Goal: Task Accomplishment & Management: Use online tool/utility

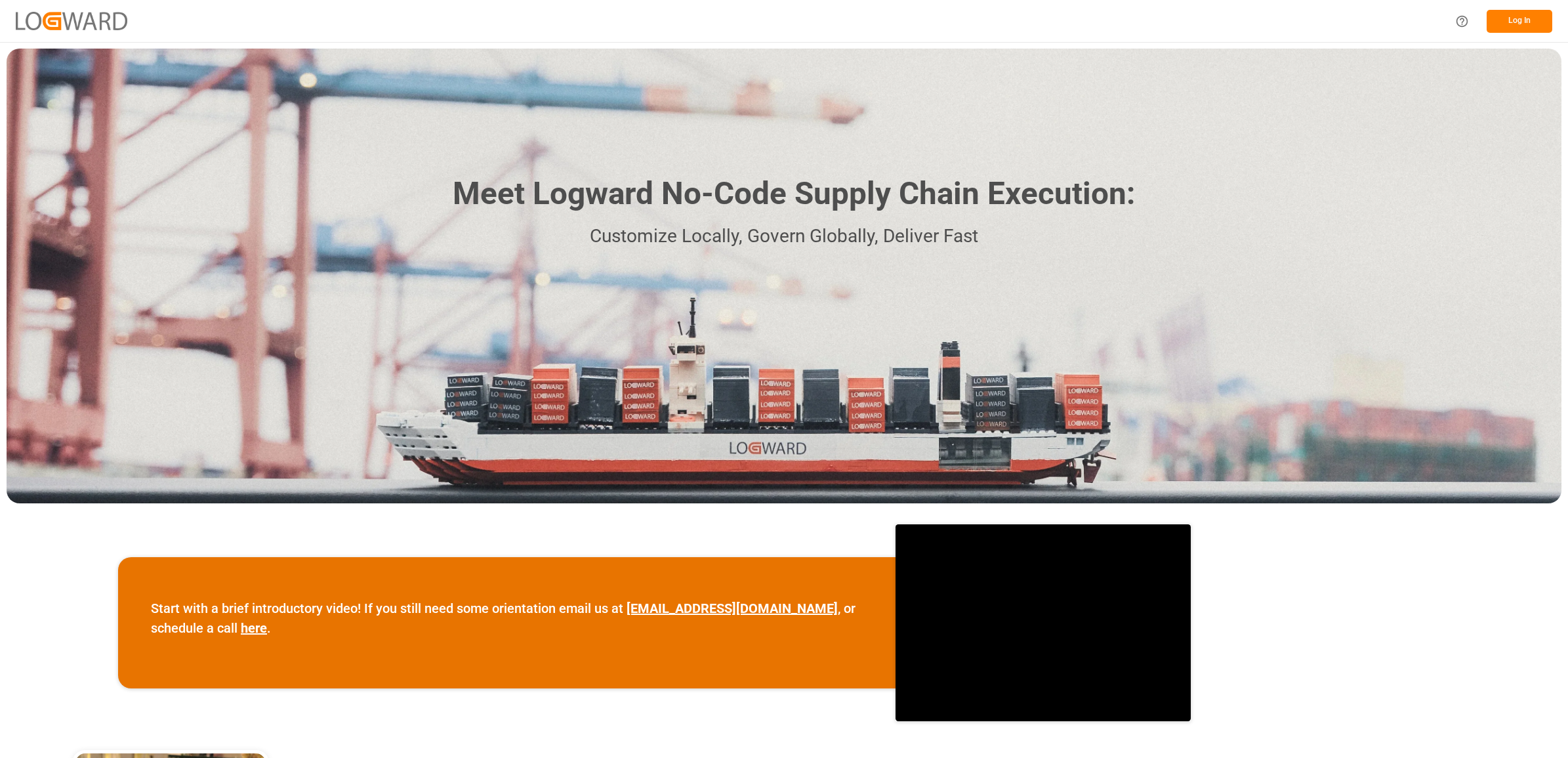
click at [1517, 17] on button "Log In" at bounding box center [1519, 21] width 65 height 23
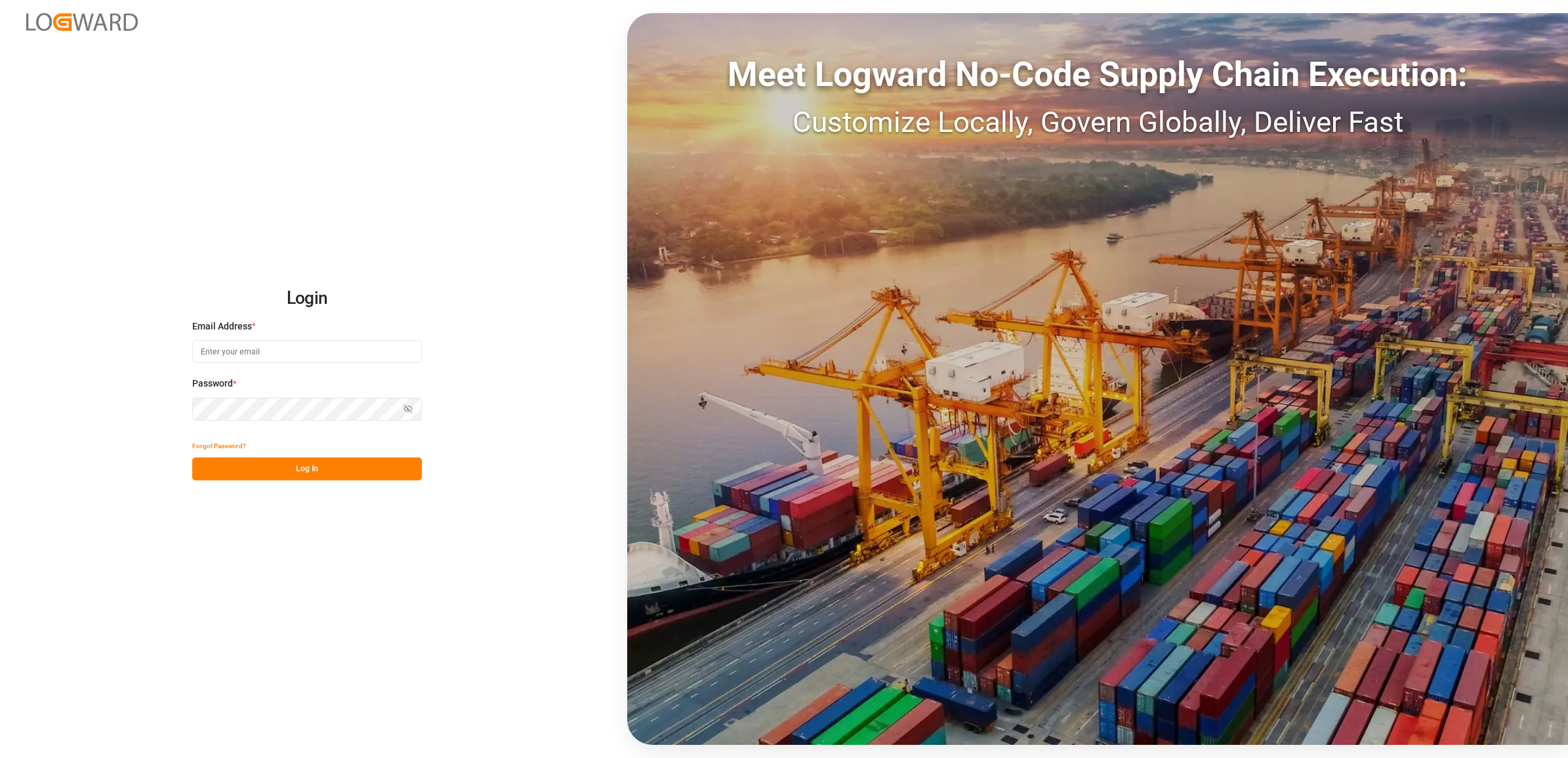
type input "[PERSON_NAME][EMAIL_ADDRESS][PERSON_NAME][DOMAIN_NAME]"
click at [347, 484] on div "Login Email Address * [PERSON_NAME][EMAIL_ADDRESS][PERSON_NAME][DOMAIN_NAME] Pa…" at bounding box center [784, 379] width 1568 height 758
click at [347, 477] on button "Log In" at bounding box center [307, 469] width 229 height 23
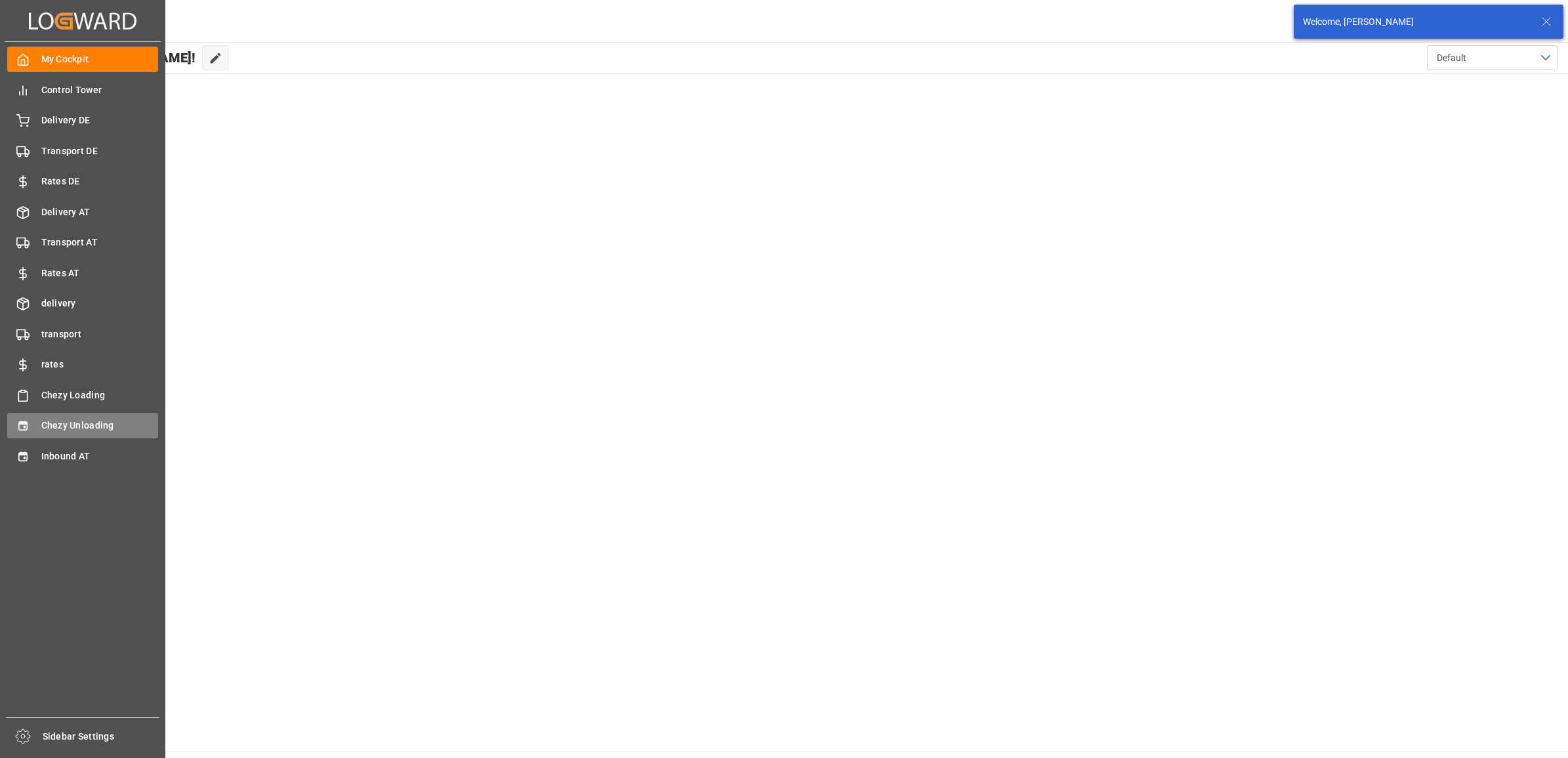
click at [30, 416] on div "Chezy Unloading Chezy Unloading" at bounding box center [82, 425] width 151 height 26
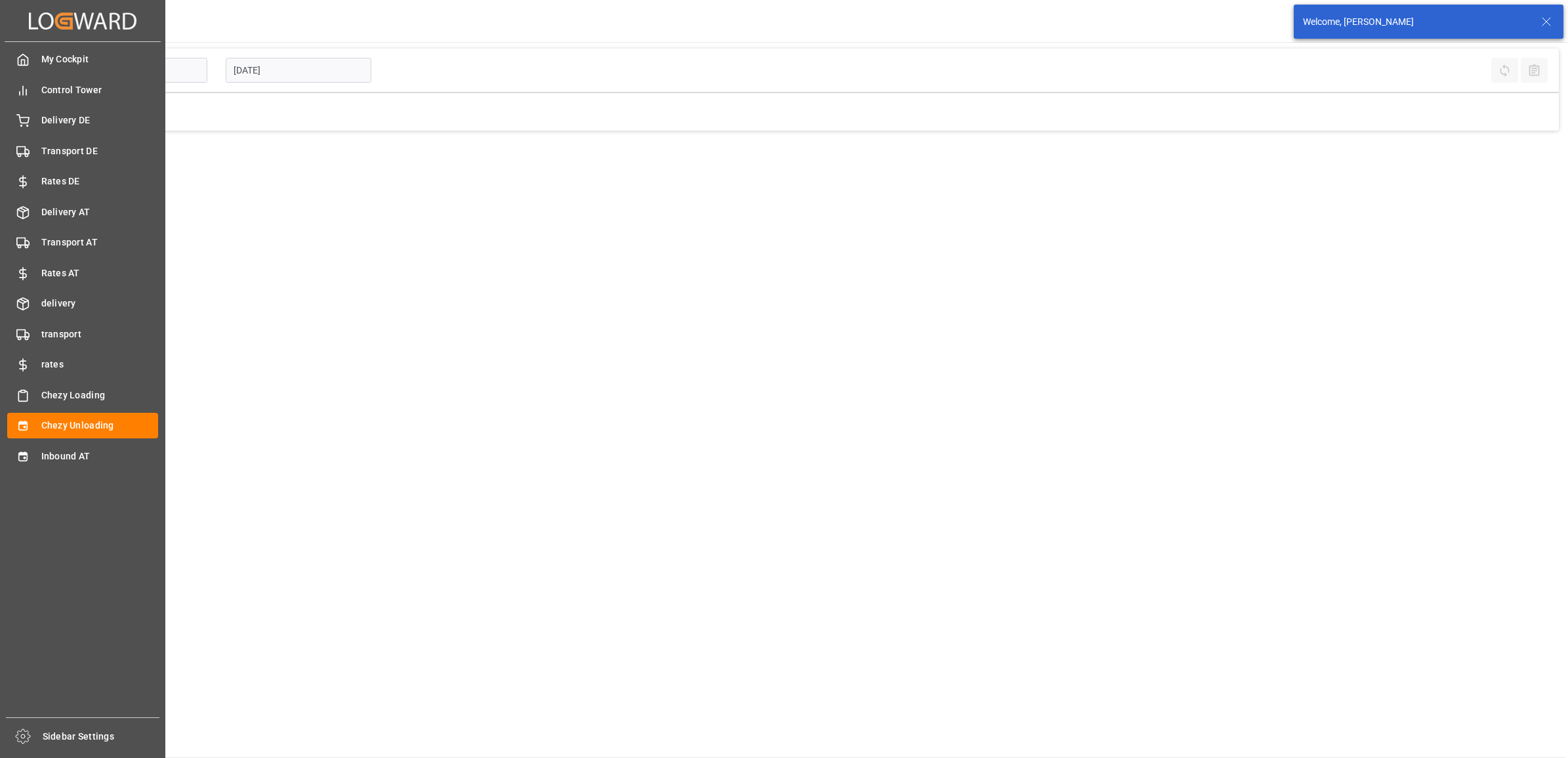
type input "Chezy Unloading"
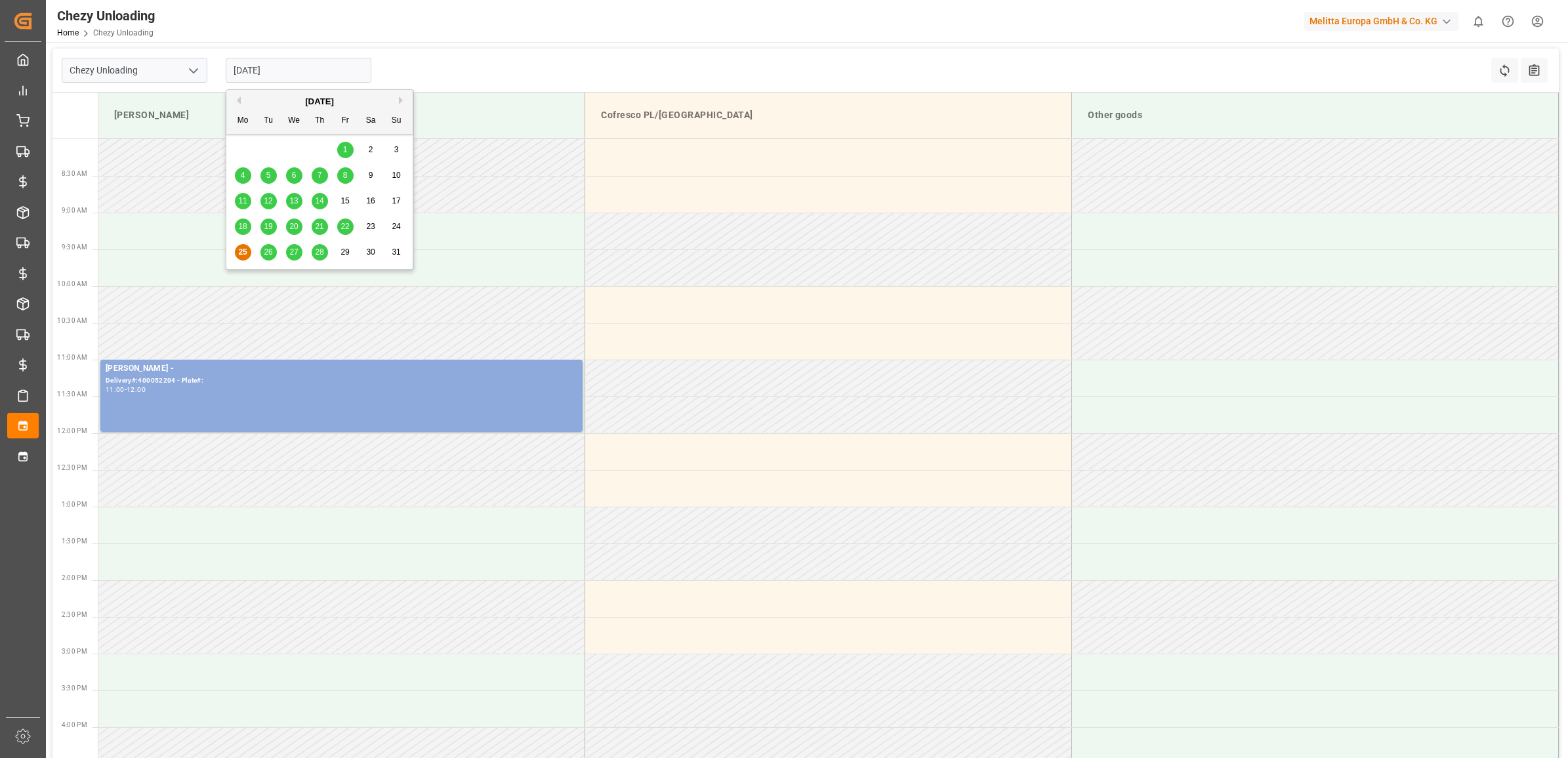
click at [302, 71] on input "[DATE]" at bounding box center [298, 70] width 146 height 25
click at [266, 258] on div "26" at bounding box center [268, 252] width 17 height 16
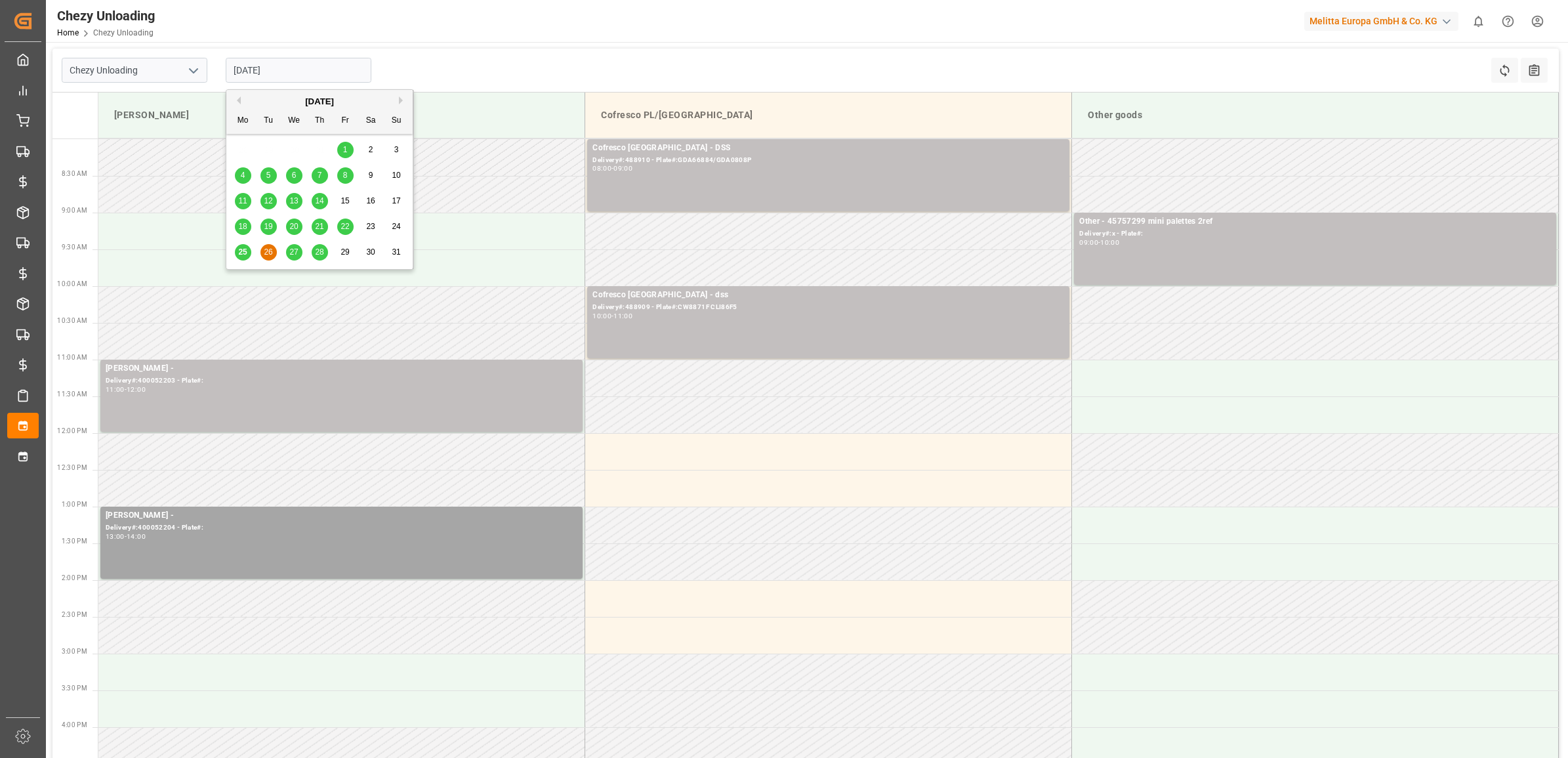
click at [275, 71] on input "[DATE]" at bounding box center [298, 70] width 146 height 25
click at [296, 254] on span "27" at bounding box center [294, 251] width 9 height 9
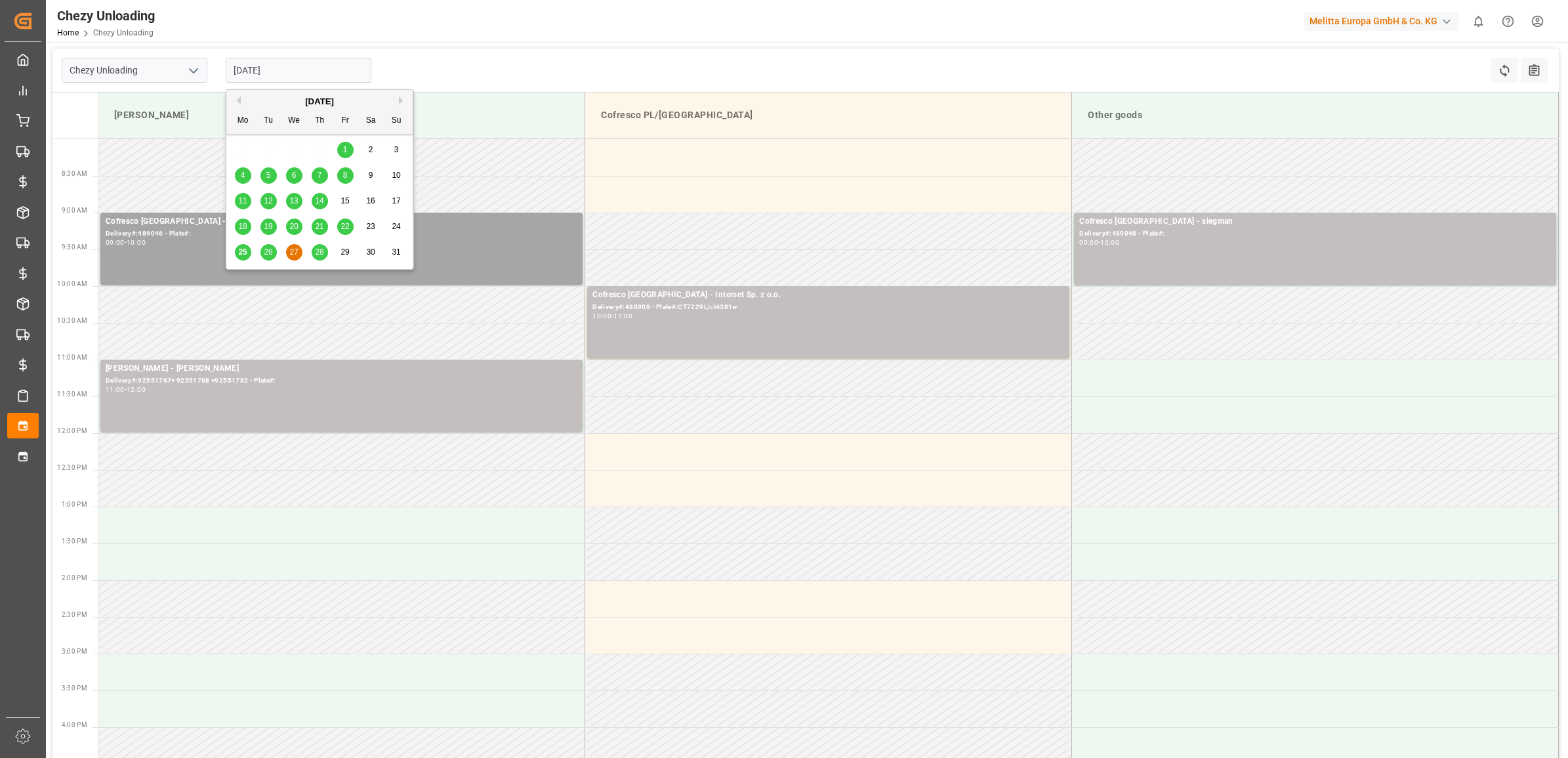
click at [307, 64] on input "[DATE]" at bounding box center [298, 70] width 146 height 25
click at [323, 252] on span "28" at bounding box center [319, 251] width 9 height 9
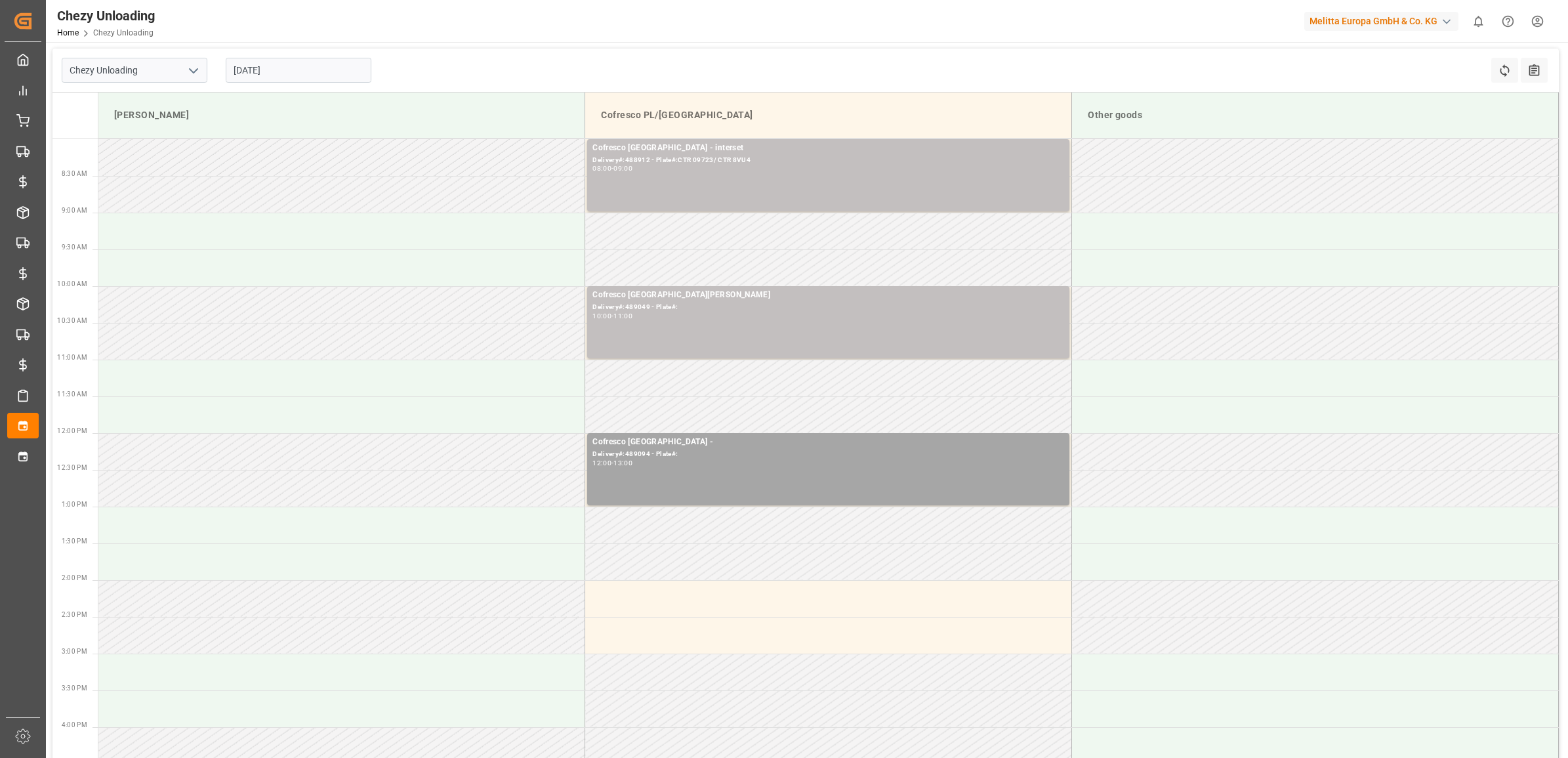
click at [303, 63] on input "[DATE]" at bounding box center [298, 70] width 146 height 25
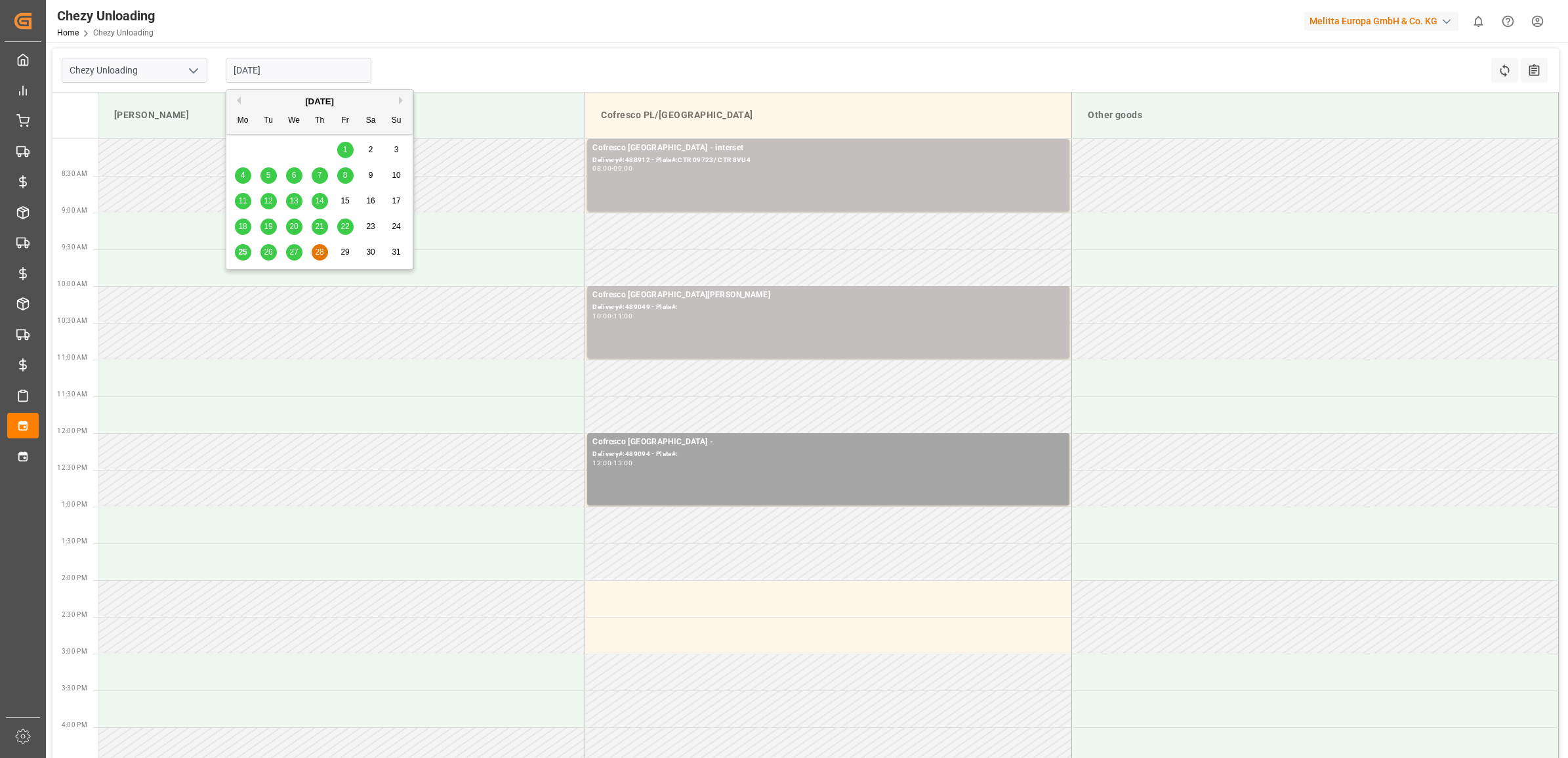
click at [344, 253] on span "29" at bounding box center [345, 251] width 9 height 9
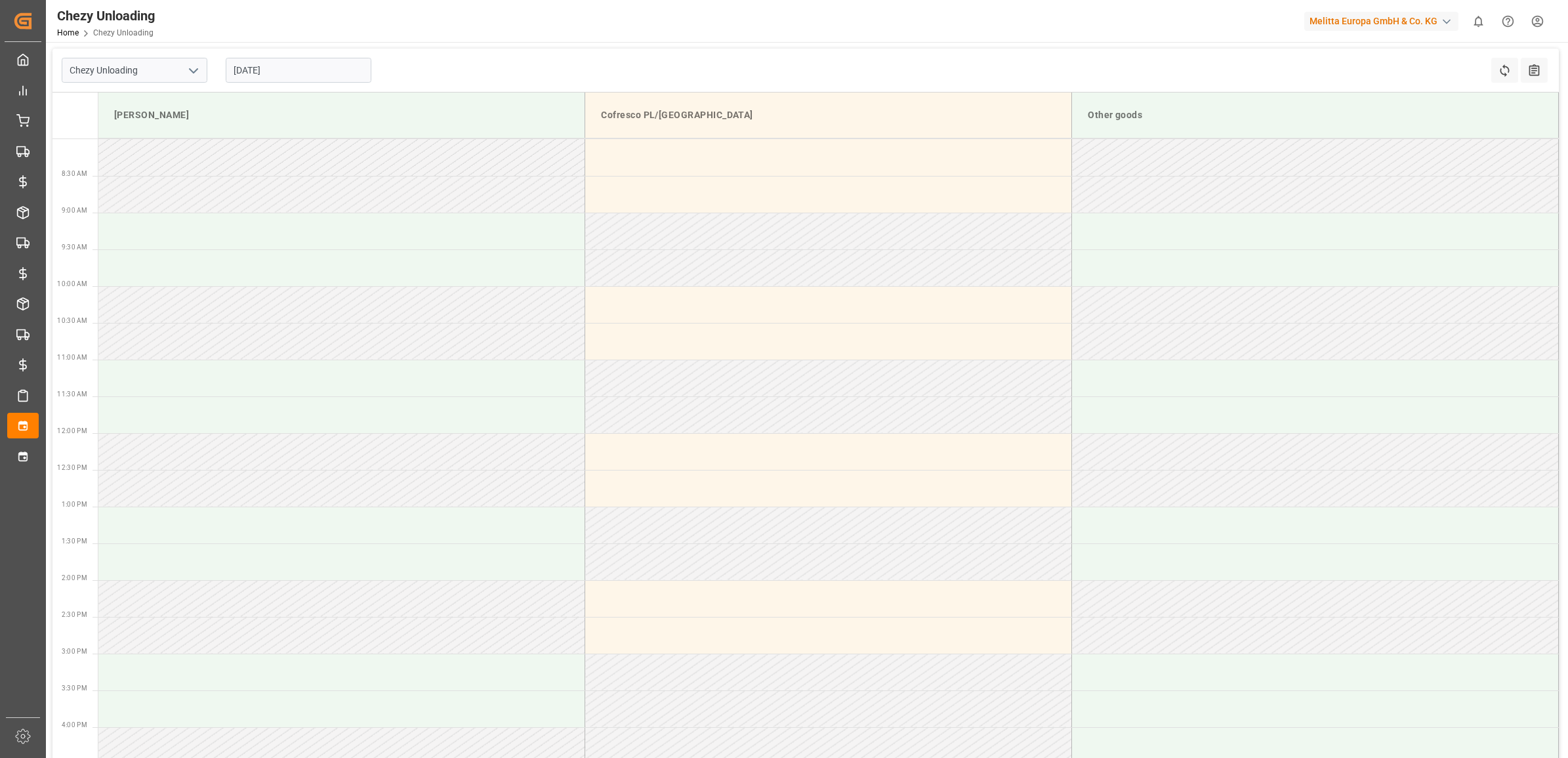
click at [275, 57] on input "[DATE]" at bounding box center [298, 70] width 146 height 25
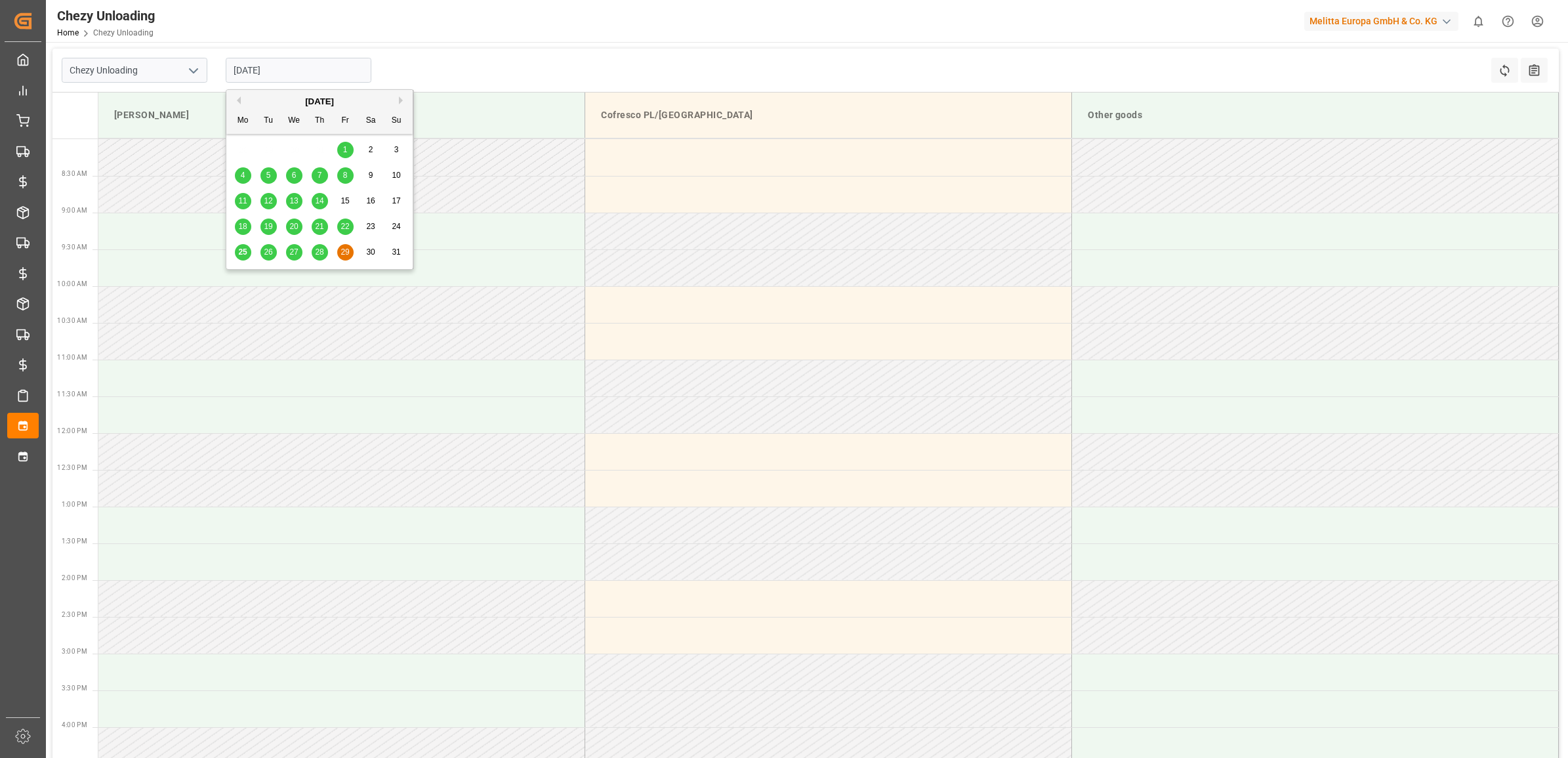
click at [247, 253] on span "25" at bounding box center [243, 251] width 9 height 9
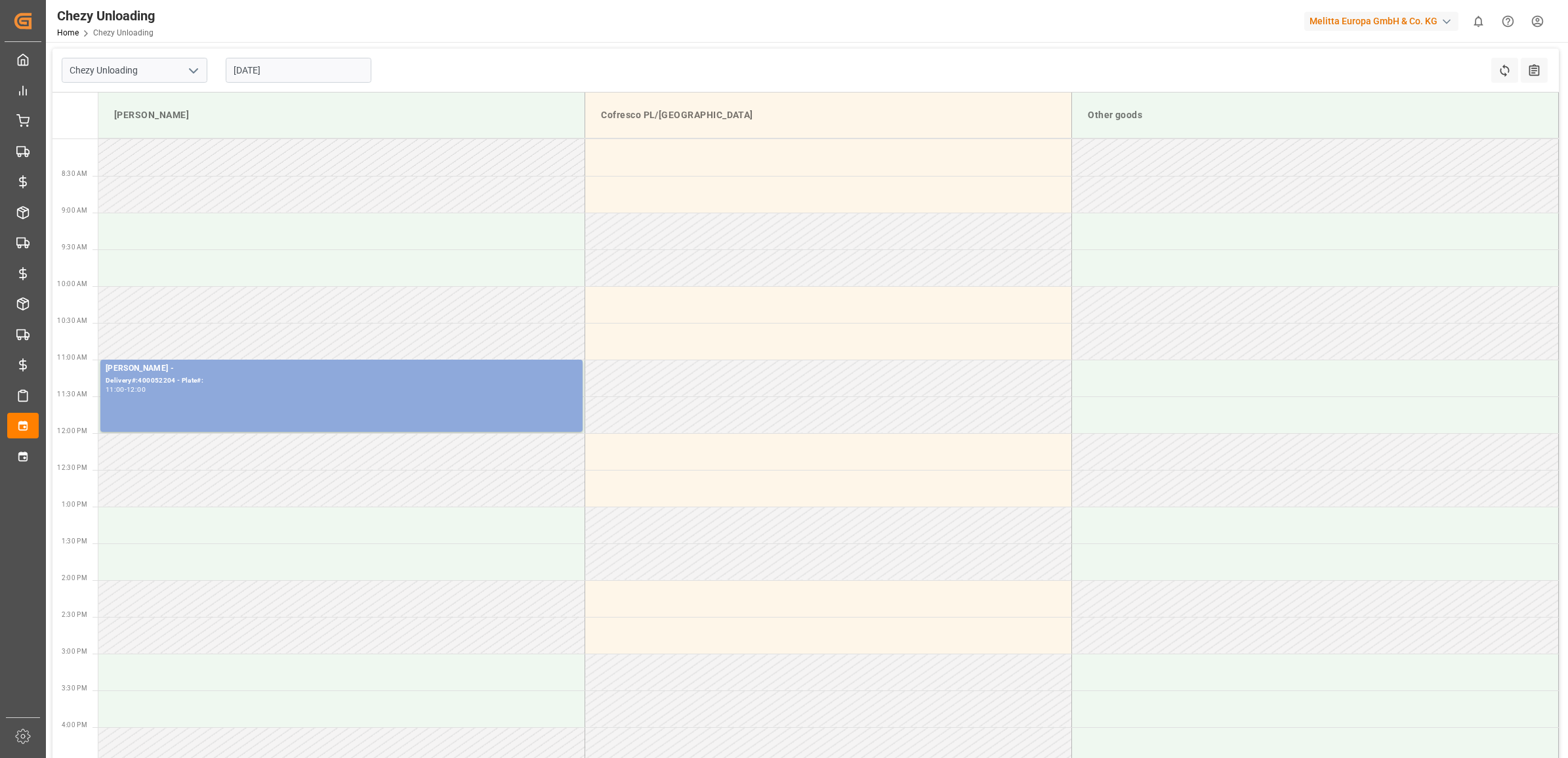
click at [274, 77] on input "[DATE]" at bounding box center [298, 70] width 146 height 25
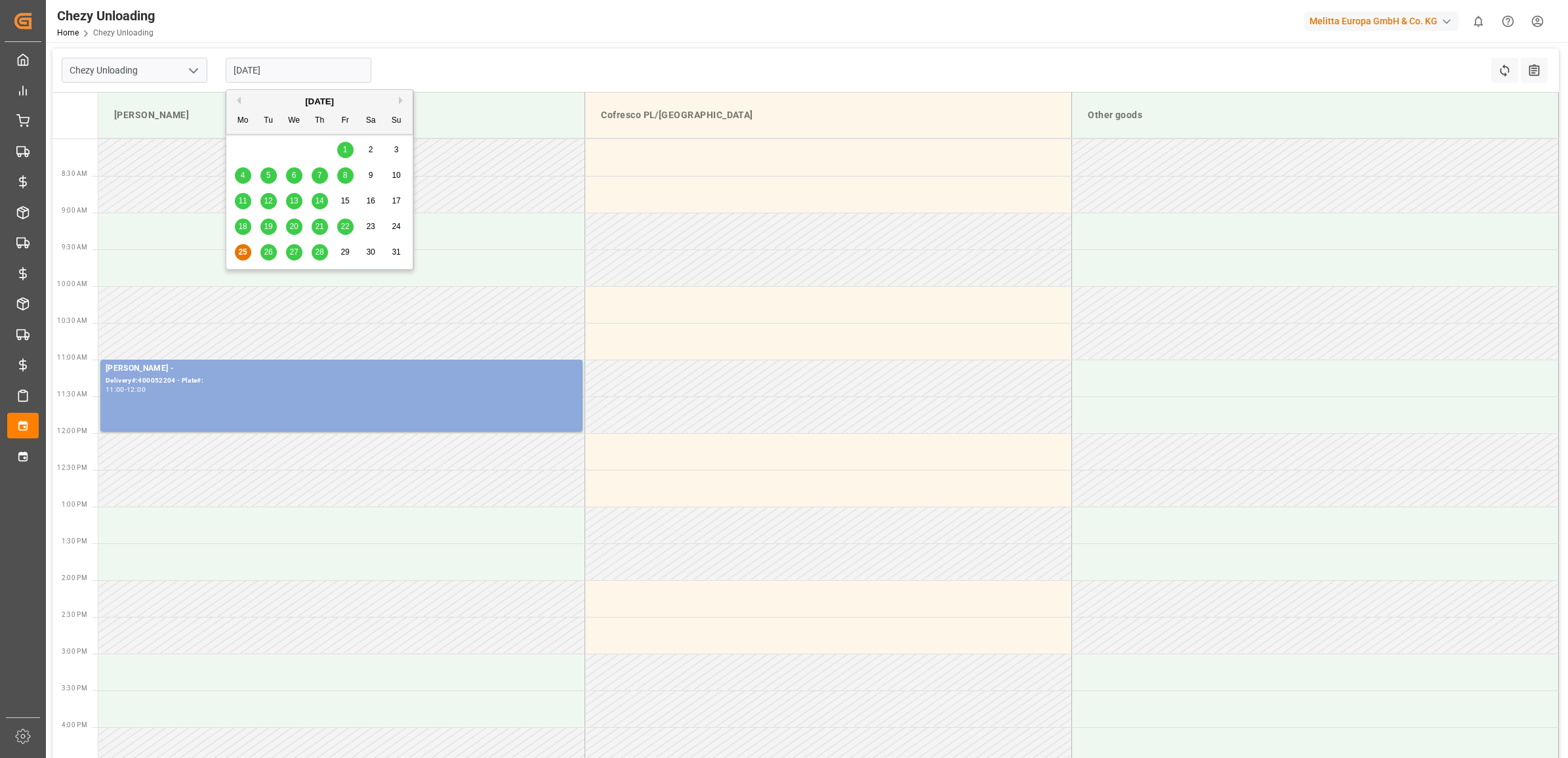
click at [321, 256] on span "28" at bounding box center [319, 251] width 9 height 9
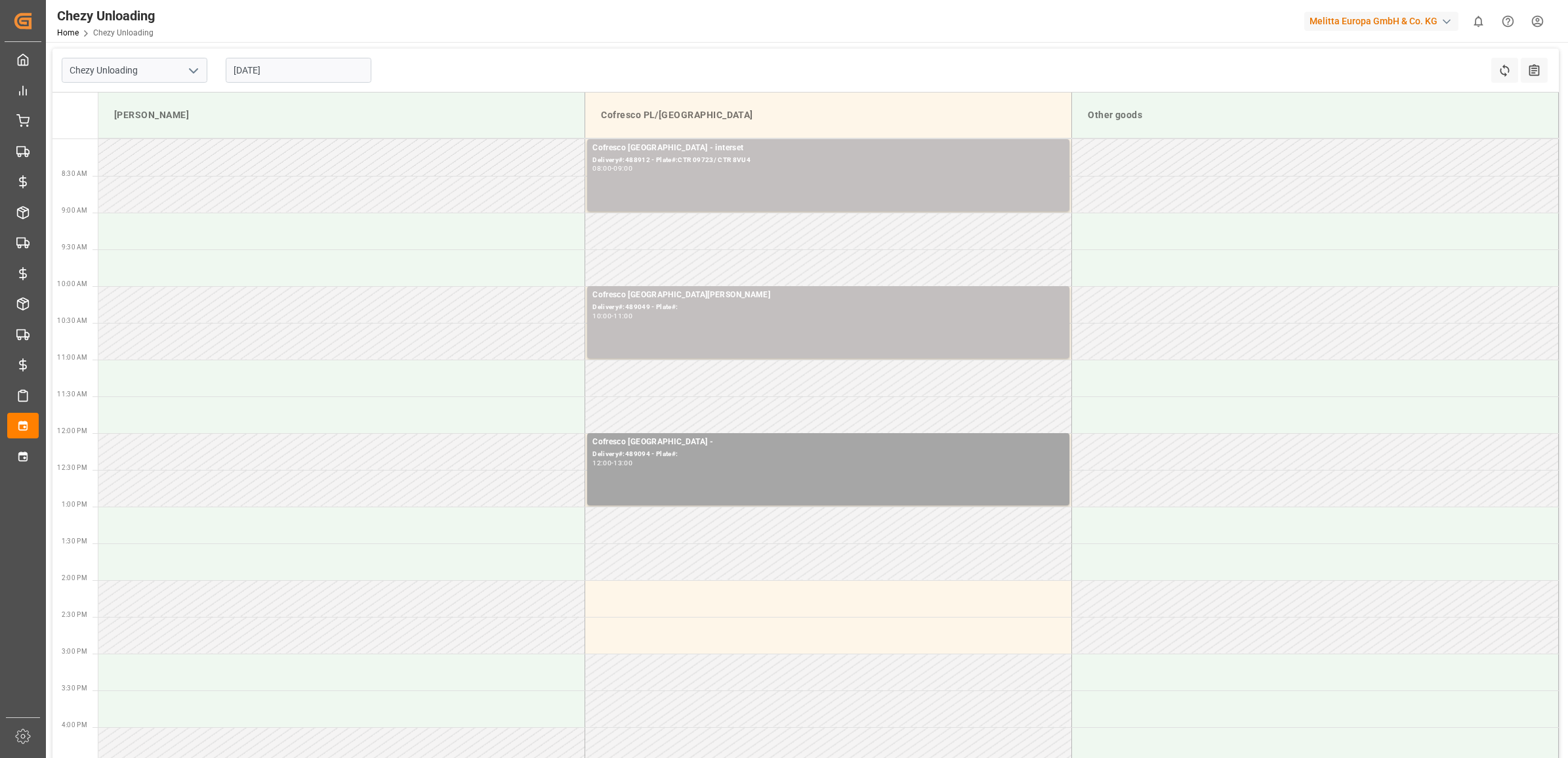
click at [335, 63] on input "[DATE]" at bounding box center [298, 70] width 146 height 25
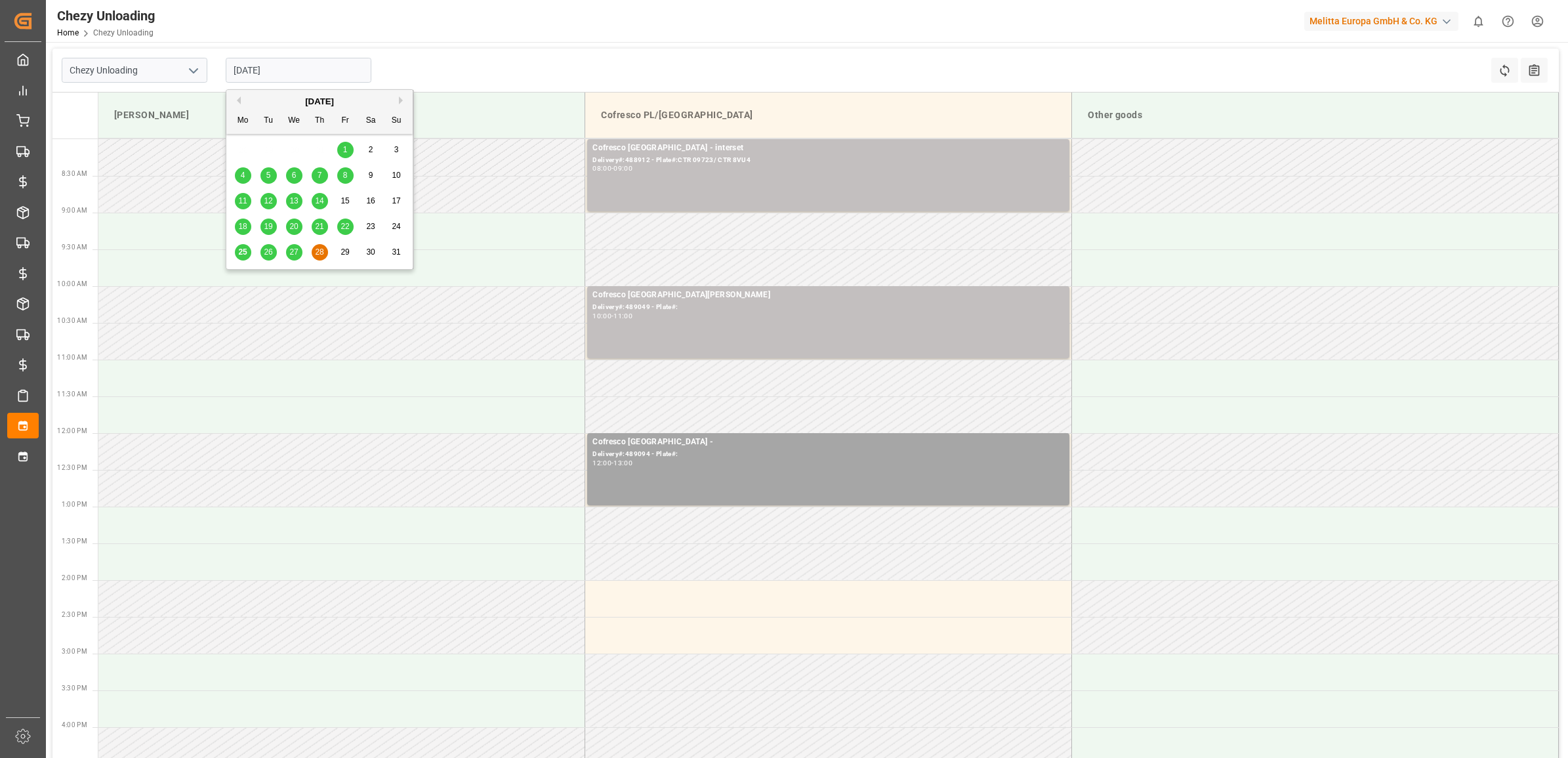
click at [292, 250] on span "27" at bounding box center [294, 251] width 9 height 9
type input "[DATE]"
